Goal: Information Seeking & Learning: Compare options

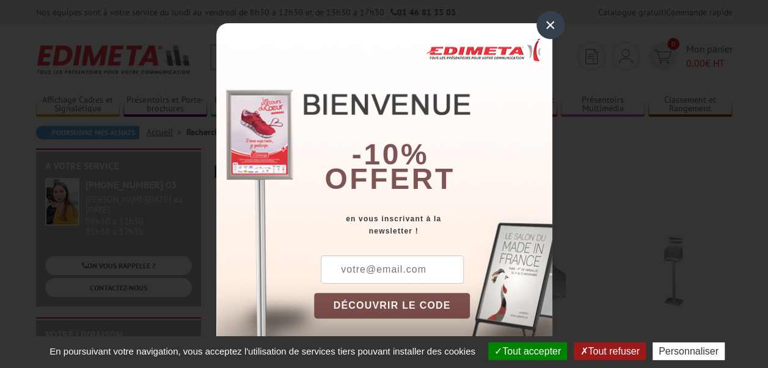
click at [550, 13] on div "×" at bounding box center [551, 25] width 28 height 28
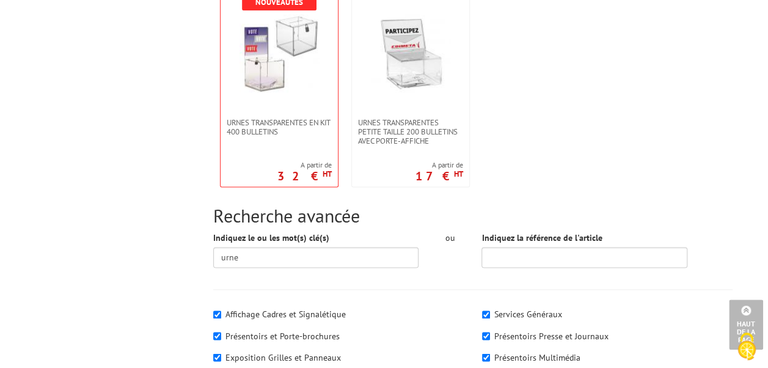
scroll to position [672, 0]
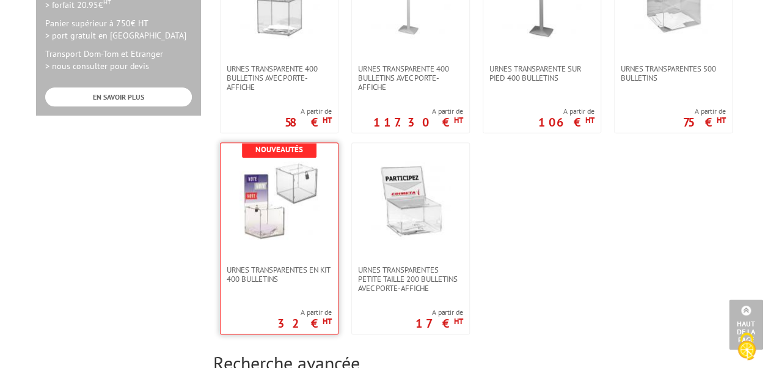
click at [260, 201] on img at bounding box center [279, 200] width 79 height 79
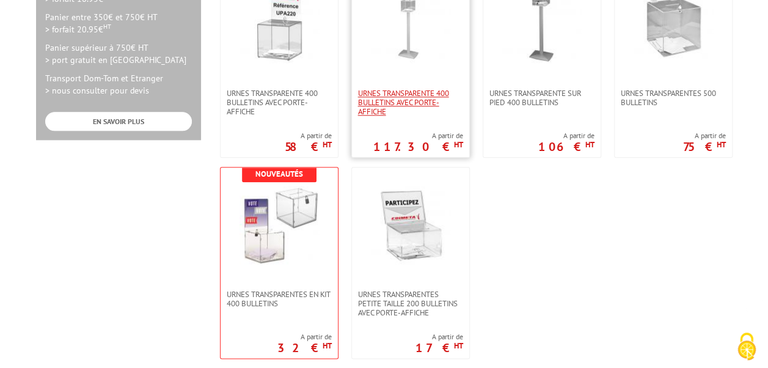
scroll to position [611, 0]
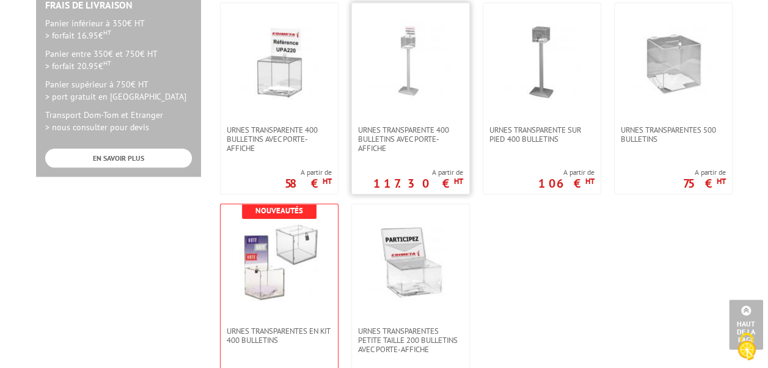
click at [412, 110] on link at bounding box center [410, 64] width 117 height 122
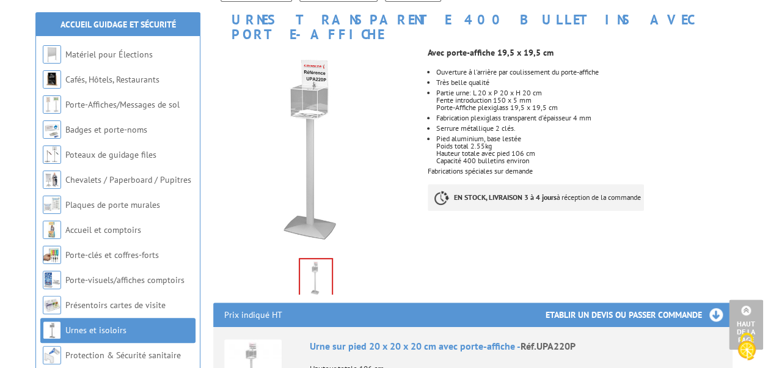
scroll to position [122, 0]
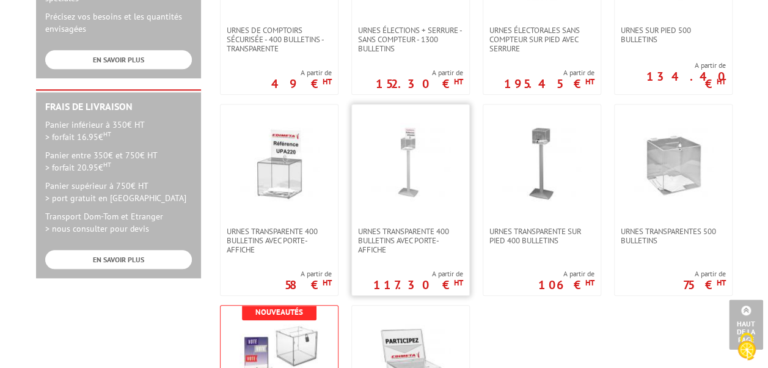
scroll to position [550, 0]
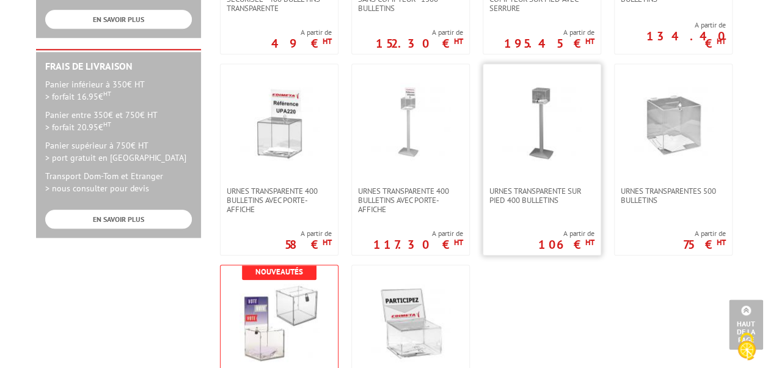
click at [527, 164] on link at bounding box center [542, 125] width 117 height 122
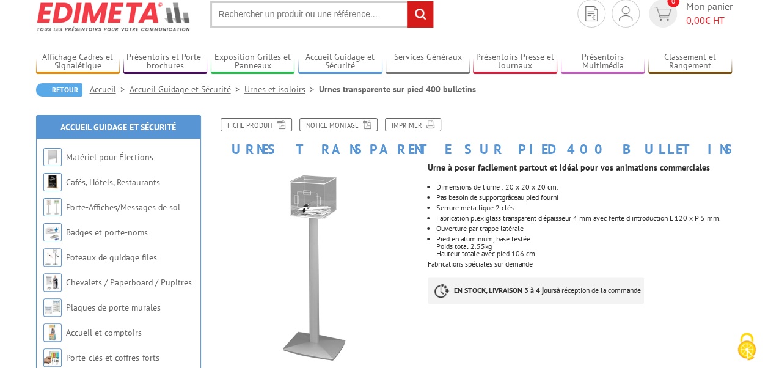
scroll to position [122, 0]
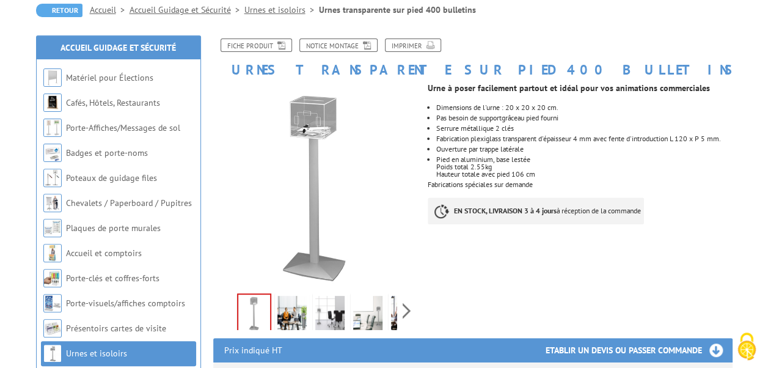
click at [333, 315] on img at bounding box center [329, 315] width 29 height 38
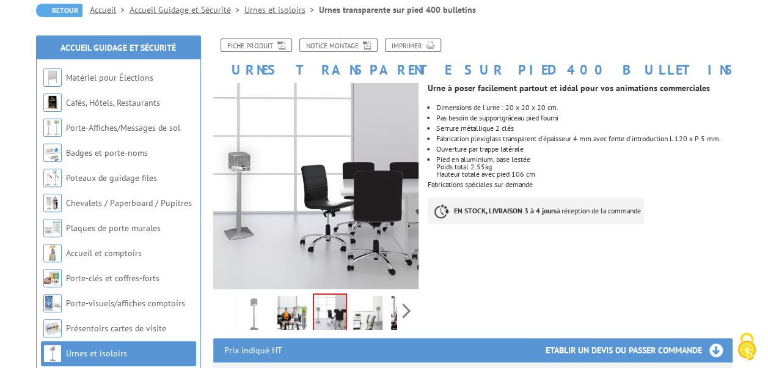
click at [363, 314] on img at bounding box center [367, 315] width 29 height 38
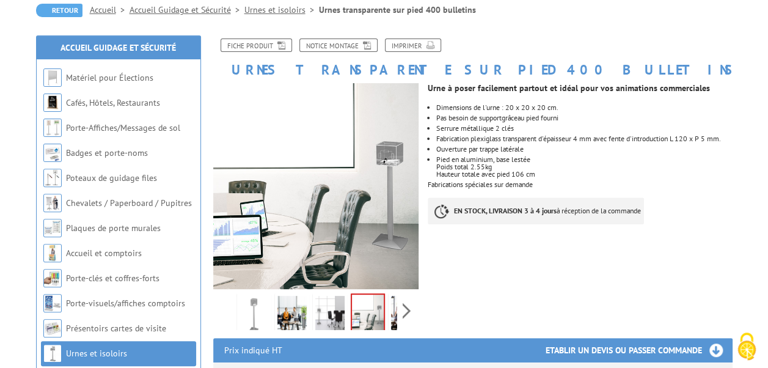
click at [293, 314] on img at bounding box center [292, 315] width 29 height 38
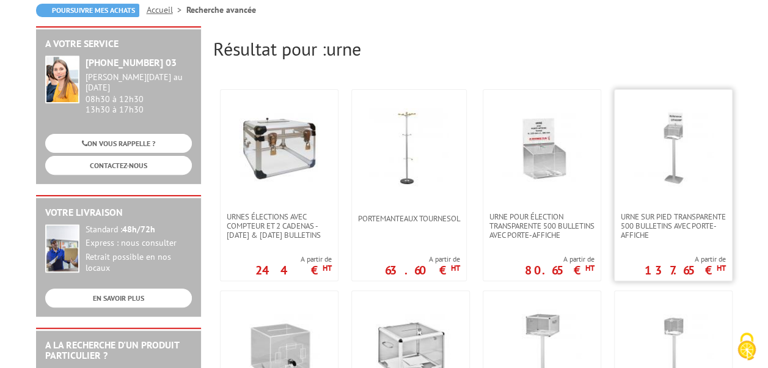
click at [646, 199] on link at bounding box center [673, 151] width 117 height 122
